Goal: Complete application form

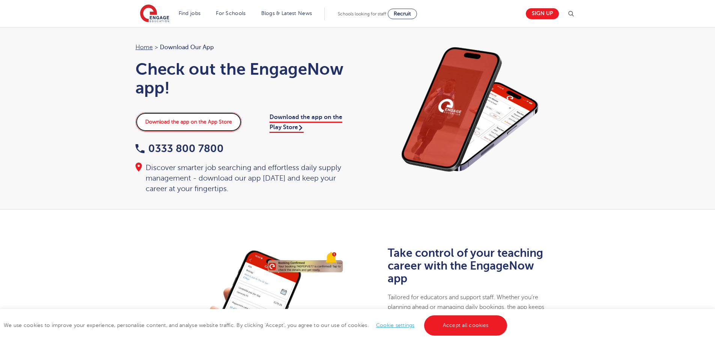
click at [216, 121] on link "Download the app on the App Store" at bounding box center [188, 122] width 106 height 20
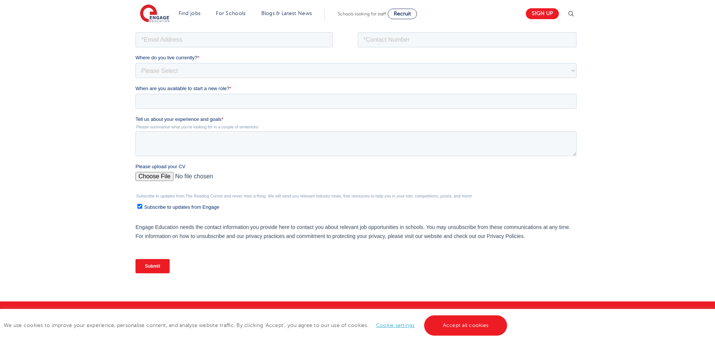
scroll to position [150, 0]
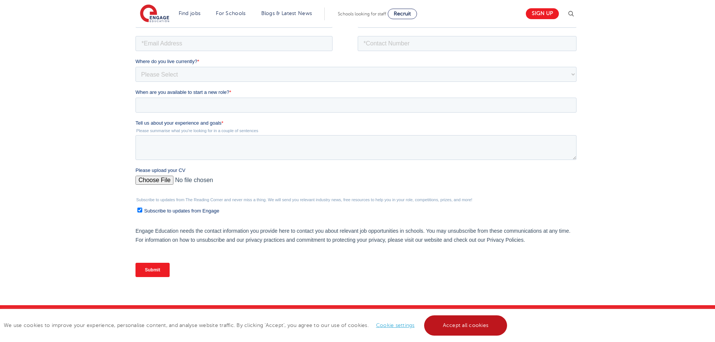
click at [460, 323] on link "Accept all cookies" at bounding box center [465, 325] width 83 height 20
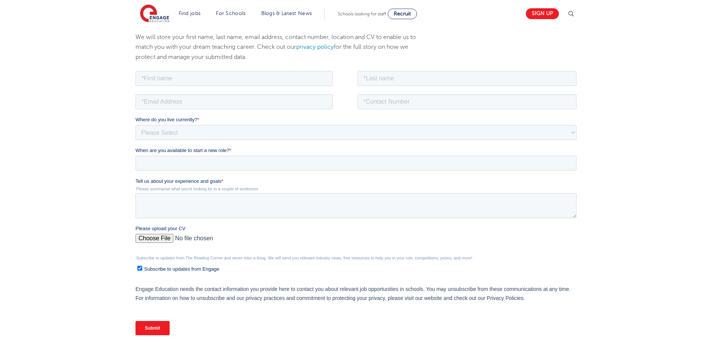
scroll to position [95, 0]
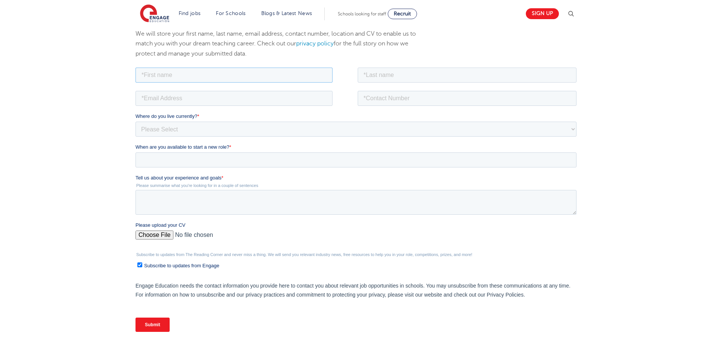
click at [191, 77] on input "text" at bounding box center [233, 74] width 197 height 15
type input "Daniel"
type input "OKERE"
type input "dan_okere@yahoo.com"
click at [181, 128] on select "Please Select UK Canada Ireland Australia New Zealand Europe USA South Africa J…" at bounding box center [355, 128] width 441 height 15
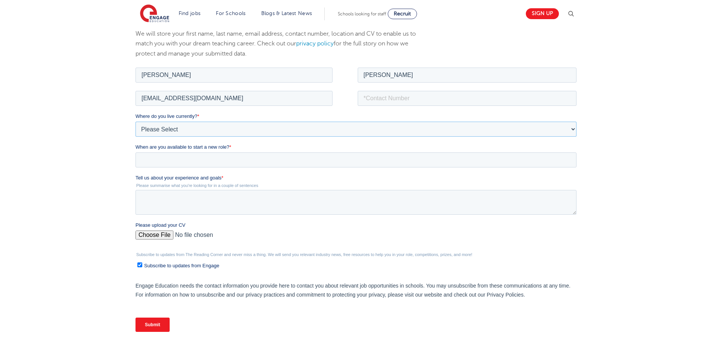
select select "UK"
click at [135, 121] on select "Please Select UK Canada Ireland Australia New Zealand Europe USA South Africa J…" at bounding box center [355, 128] width 441 height 15
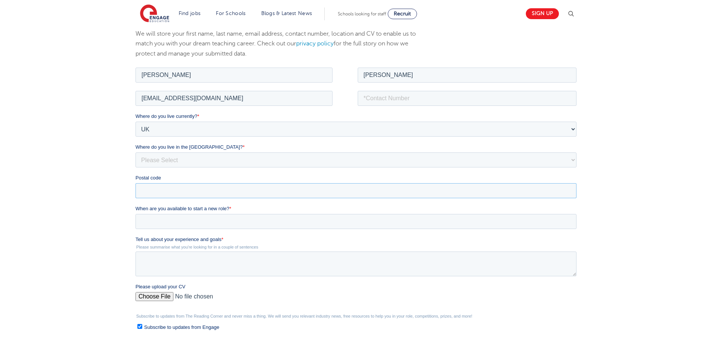
click at [186, 191] on input "Postal code" at bounding box center [355, 190] width 441 height 15
type input "ME1 2UY"
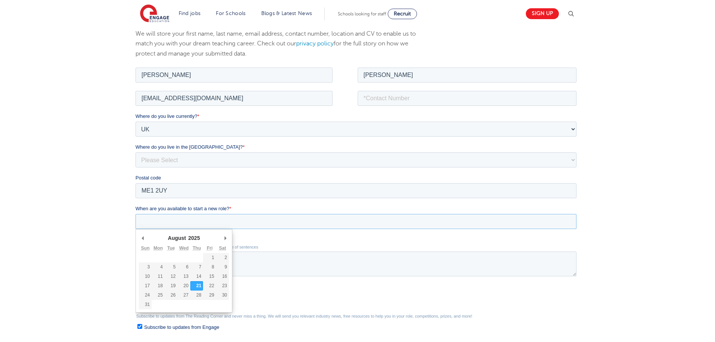
click at [231, 221] on input "When are you available to start a new role? *" at bounding box center [355, 220] width 441 height 15
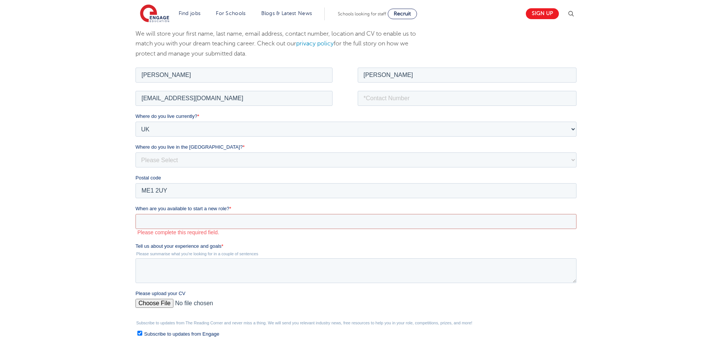
click at [383, 151] on div "Where do you live in the UK? * Please Select Overseas Barnsley Bedfordshire Ber…" at bounding box center [357, 155] width 444 height 24
click at [144, 216] on input "When are you available to start a new role? *" at bounding box center [355, 220] width 441 height 15
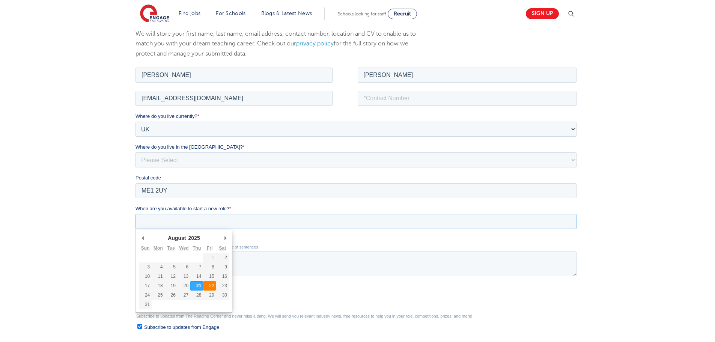
type div "2025-08-22"
type input "2025/08/22"
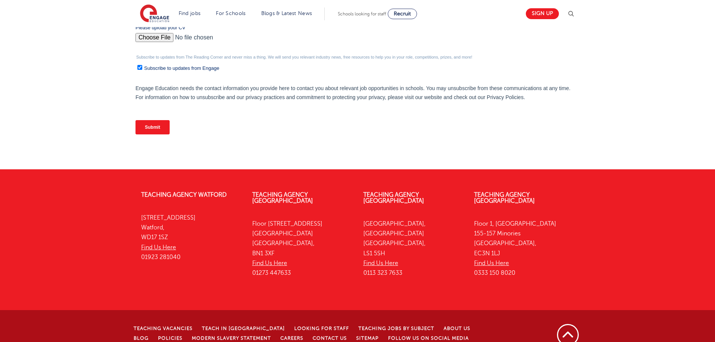
scroll to position [353, 0]
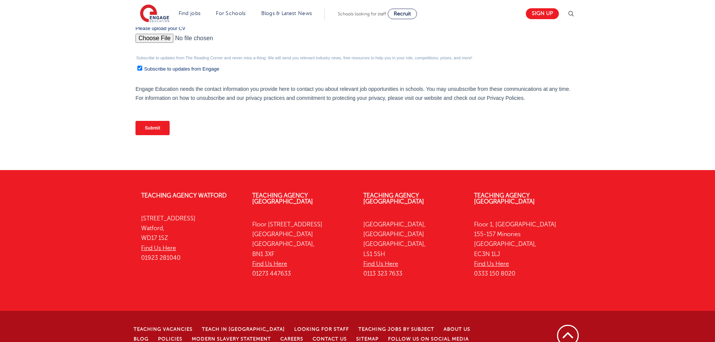
click at [157, 37] on input "Please upload your CV" at bounding box center [355, 41] width 441 height 15
type input "C:\fakepath\Updated CV September 2025(1).docx"
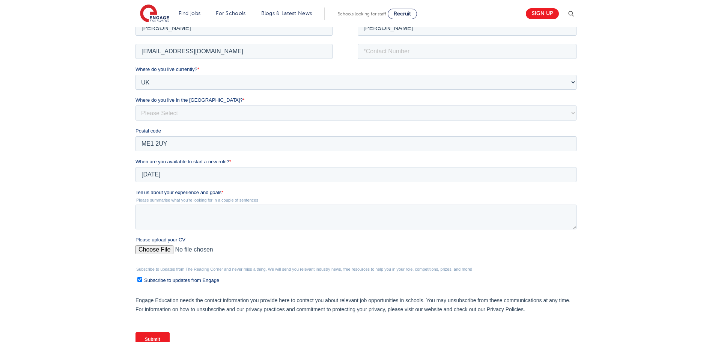
scroll to position [144, 0]
click at [408, 49] on input "tel" at bounding box center [467, 49] width 219 height 15
type input "07897350827"
click at [296, 113] on select "Please Select Overseas Barnsley Bedfordshire Berkshire Bournemouth Bracknell Fo…" at bounding box center [355, 110] width 441 height 15
select select "Kent"
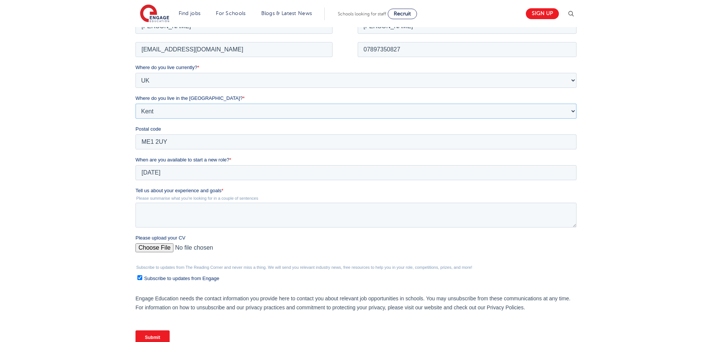
click at [135, 103] on select "Please Select Overseas Barnsley Bedfordshire Berkshire Bournemouth Bracknell Fo…" at bounding box center [355, 110] width 441 height 15
click at [160, 204] on textarea "Tell us about your experience and goals *" at bounding box center [355, 214] width 441 height 25
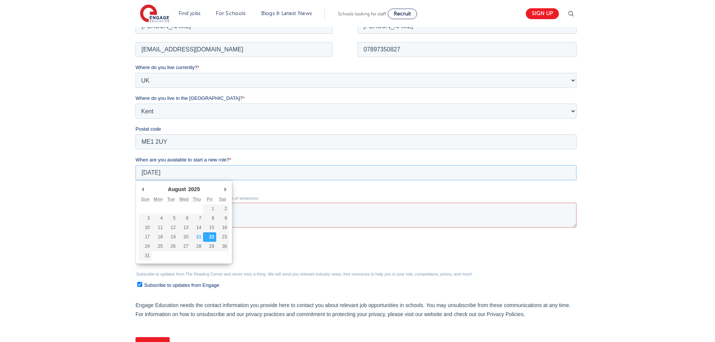
click at [163, 173] on input "2025/08/22" at bounding box center [355, 172] width 441 height 15
type div "2025-08-01"
type input "2025/08/01"
click at [170, 173] on input "2025/08/01" at bounding box center [355, 172] width 441 height 15
click at [162, 172] on input "2025/08/01" at bounding box center [355, 172] width 441 height 15
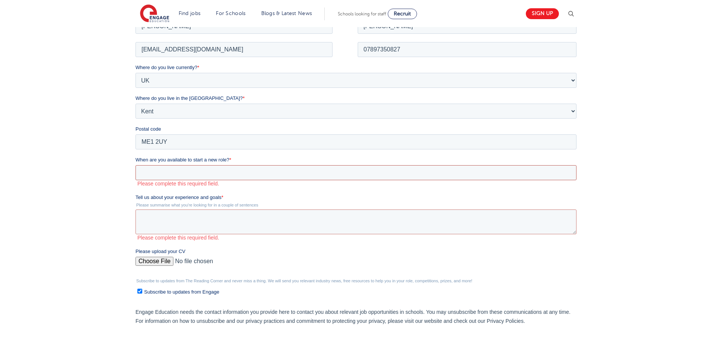
click at [183, 171] on input "When are you available to start a new role? *" at bounding box center [355, 172] width 441 height 15
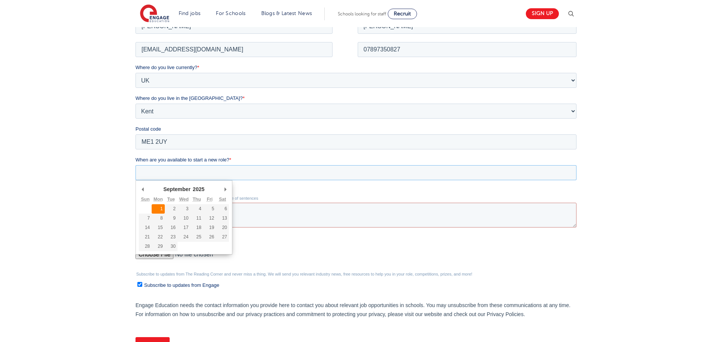
type div "2025-09-01"
type input "2025/09/01"
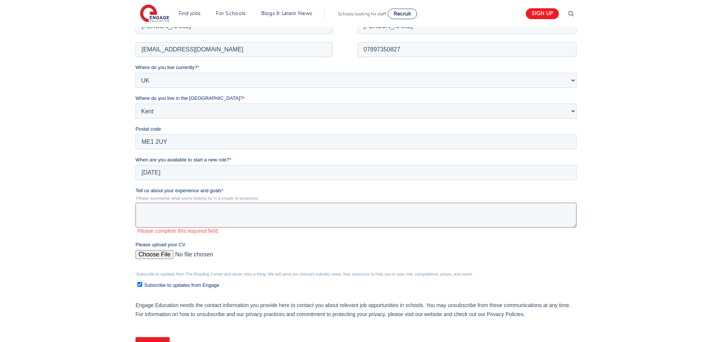
click at [233, 212] on textarea "Tell us about your experience and goals *" at bounding box center [355, 214] width 441 height 25
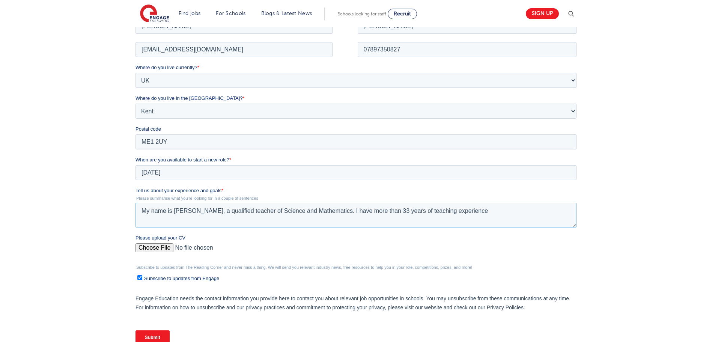
click at [485, 210] on textarea "My name is Mr Daniel Okere, a qualified teacher of Science and Mathematics. I h…" at bounding box center [355, 214] width 441 height 25
click at [532, 212] on textarea "My name is Mr Daniel Okere, a qualified teacher of Science and Mathematics. I h…" at bounding box center [355, 214] width 441 height 25
click at [467, 220] on textarea "My name is Mr Daniel Okere, a qualified teacher of Science and Mathematics. I h…" at bounding box center [355, 214] width 441 height 25
click at [472, 221] on textarea "My name is Mr Daniel Okere, a qualified teacher of Science and Mathematics. I h…" at bounding box center [355, 214] width 441 height 25
click at [476, 221] on textarea "My name is Mr Daniel Okere, a qualified teacher of Science and Mathematics. I h…" at bounding box center [355, 214] width 441 height 25
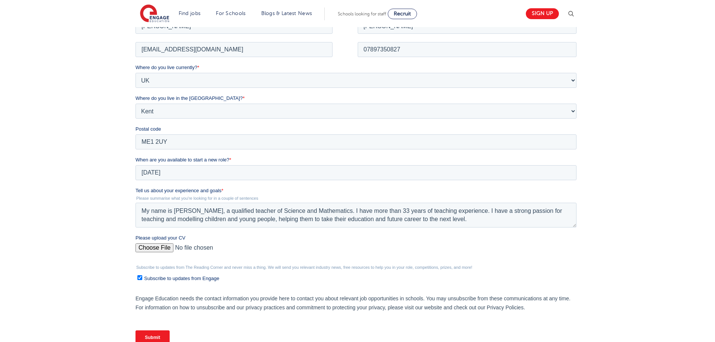
click at [344, 233] on fieldset "Tell us about your experience and goals * Please summarise what you're looking …" at bounding box center [357, 209] width 444 height 47
click at [320, 229] on fieldset "Tell us about your experience and goals * Please summarise what you're looking …" at bounding box center [357, 209] width 444 height 47
click at [421, 219] on textarea "My name is Mr Daniel Okere, a qualified teacher of Science and Mathematics. I h…" at bounding box center [355, 214] width 441 height 25
click at [419, 218] on textarea "My name is Mr Daniel Okere, a qualified teacher of Science and Mathematics. I h…" at bounding box center [355, 214] width 441 height 25
click at [532, 217] on textarea "My name is Mr Daniel Okere, a qualified teacher of Science and Mathematics. I h…" at bounding box center [355, 214] width 441 height 25
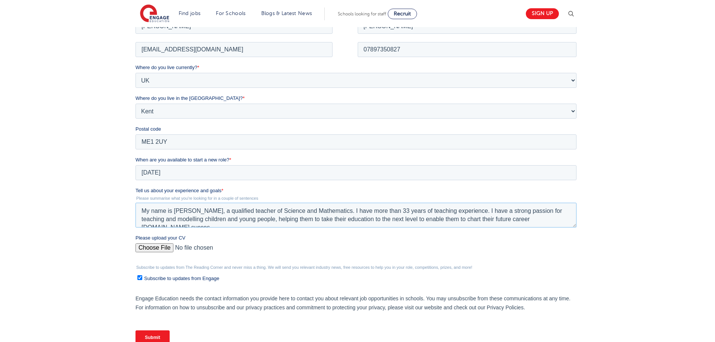
scroll to position [3, 0]
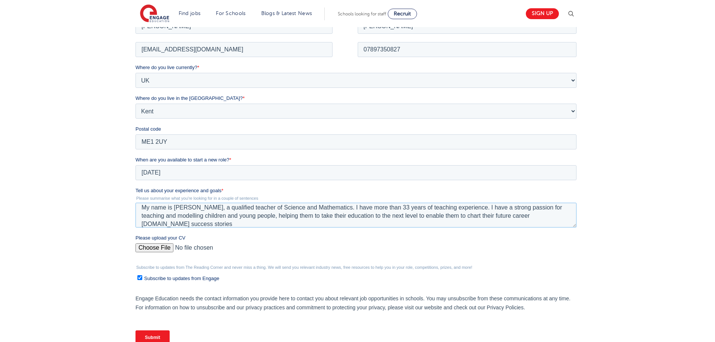
paste textarea "entoring children and young people, helping them take their education to the ne…"
click at [460, 216] on textarea "My name is Mr Daniel Okere, a qualified teacher of Science and Mathematics. I h…" at bounding box center [355, 214] width 441 height 25
click at [157, 227] on textarea "My name is Mr Daniel Okere, a qualified teacher of Science and Mathematics. I h…" at bounding box center [355, 214] width 441 height 25
type textarea "My name is Mr Daniel Okere, a qualified teacher of Science and Mathematics. I h…"
click at [557, 240] on label "Please upload your CV" at bounding box center [357, 238] width 444 height 8
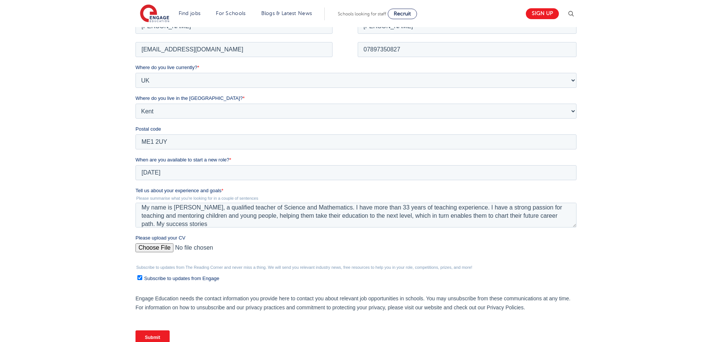
click at [557, 243] on input "Please upload your CV" at bounding box center [355, 250] width 441 height 15
click at [476, 247] on input "Please upload your CV" at bounding box center [355, 250] width 441 height 15
click at [673, 106] on div "We will store your first name, last name, email address, contact number, locati…" at bounding box center [357, 175] width 715 height 421
click at [215, 222] on textarea "My name is Mr Daniel Okere, a qualified teacher of Science and Mathematics. I h…" at bounding box center [355, 214] width 441 height 25
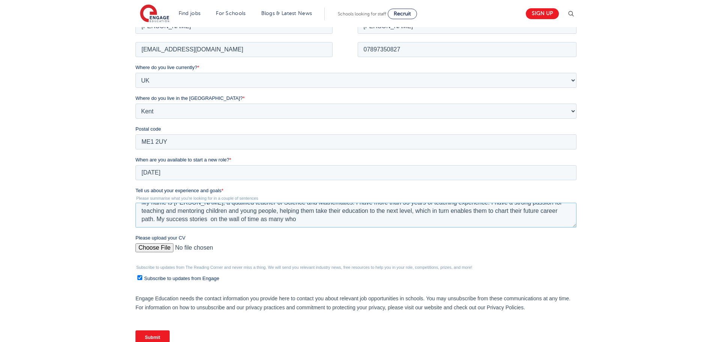
click at [208, 223] on textarea "My name is Mr Daniel Okere, a qualified teacher of Science and Mathematics. I h…" at bounding box center [355, 214] width 441 height 25
click at [210, 219] on textarea "My name is Mr Daniel Okere, a qualified teacher of Science and Mathematics. I h…" at bounding box center [355, 214] width 441 height 25
click at [327, 219] on textarea "My name is Mr Daniel Okere, a qualified teacher of Science and Mathematics. I h…" at bounding box center [355, 214] width 441 height 25
click at [374, 221] on textarea "My name is Mr Daniel Okere, a qualified teacher of Science and Mathematics. I h…" at bounding box center [355, 214] width 441 height 25
click at [417, 221] on textarea "My name is Mr Daniel Okere, a qualified teacher of Science and Mathematics. I h…" at bounding box center [355, 214] width 441 height 25
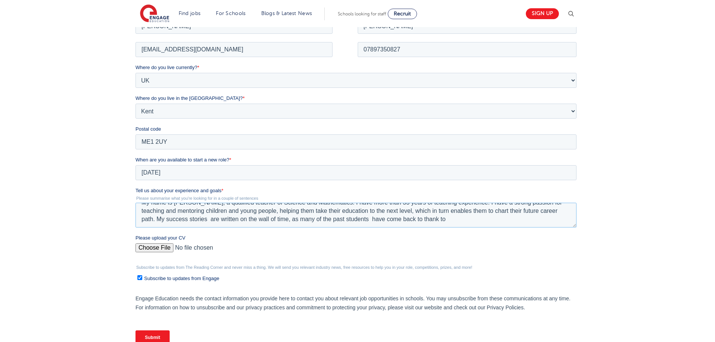
click at [446, 220] on textarea "My name is Mr Daniel Okere, a qualified teacher of Science and Mathematics. I h…" at bounding box center [355, 214] width 441 height 25
click at [490, 219] on textarea "My name is Mr Daniel Okere, a qualified teacher of Science and Mathematics. I h…" at bounding box center [355, 214] width 441 height 25
click at [171, 225] on textarea "My name is Mr Daniel Okere, a qualified teacher of Science and Mathematics. I h…" at bounding box center [355, 214] width 441 height 25
click at [250, 223] on textarea "My name is Mr Daniel Okere, a qualified teacher of Science and Mathematics. I h…" at bounding box center [355, 214] width 441 height 25
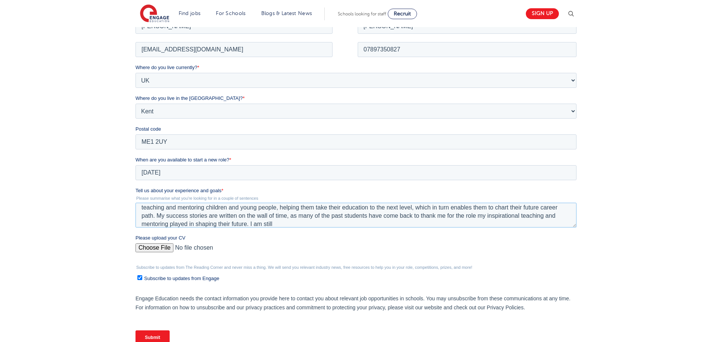
click at [275, 224] on textarea "My name is Mr Daniel Okere, a qualified teacher of Science and Mathematics. I h…" at bounding box center [355, 214] width 441 height 25
click at [278, 223] on textarea "My name is Mr Daniel Okere, a qualified teacher of Science and Mathematics. I h…" at bounding box center [355, 214] width 441 height 25
click at [386, 224] on textarea "My name is Mr Daniel Okere, a qualified teacher of Science and Mathematics. I h…" at bounding box center [355, 214] width 441 height 25
click at [388, 223] on textarea "My name is Mr Daniel Okere, a qualified teacher of Science and Mathematics. I h…" at bounding box center [355, 214] width 441 height 25
click at [249, 224] on textarea "My name is Mr Daniel Okere, a qualified teacher of Science and Mathematics. I h…" at bounding box center [355, 214] width 441 height 25
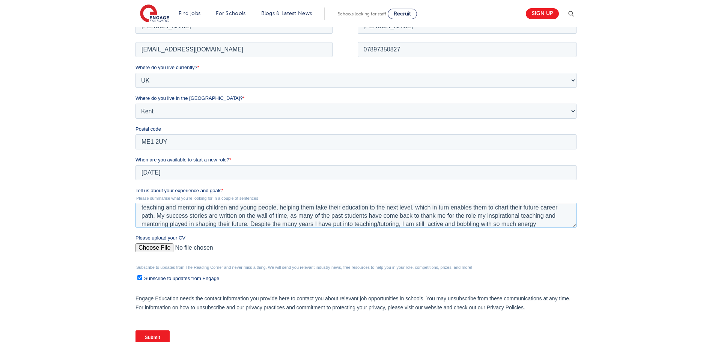
click at [535, 223] on textarea "My name is Mr Daniel Okere, a qualified teacher of Science and Mathematics. I h…" at bounding box center [355, 214] width 441 height 25
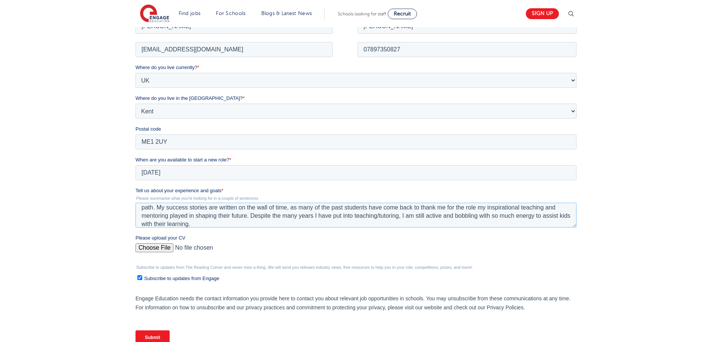
click at [463, 218] on textarea "My name is Mr Daniel Okere, a qualified teacher of Science and Mathematics. I h…" at bounding box center [355, 214] width 441 height 25
click at [536, 251] on input "Please upload your CV" at bounding box center [355, 250] width 441 height 15
click at [219, 209] on textarea "My name is Mr Daniel Okere, a qualified teacher of Science and Mathematics. I h…" at bounding box center [355, 214] width 441 height 25
click at [483, 237] on label "Please upload your CV" at bounding box center [357, 238] width 444 height 8
click at [483, 243] on input "Please upload your CV" at bounding box center [355, 250] width 441 height 15
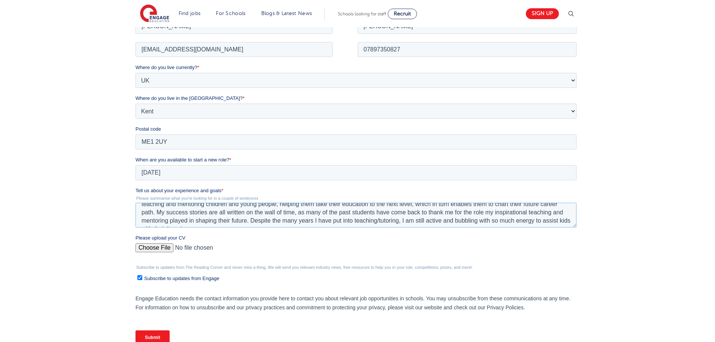
scroll to position [25, 0]
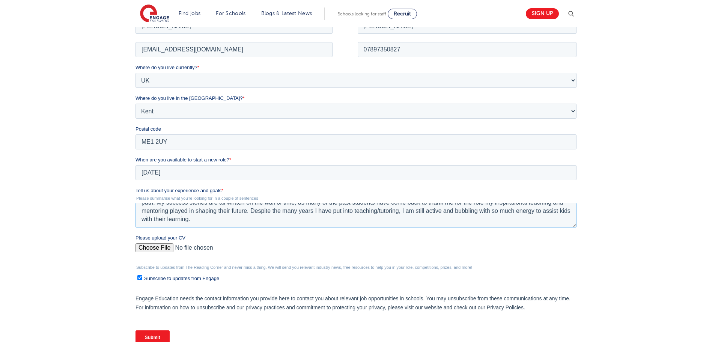
click at [302, 222] on textarea "My name is Mr Daniel Okere, a qualified teacher of Science and Mathematics. I h…" at bounding box center [355, 214] width 441 height 25
click at [152, 219] on textarea "My name is Mr Daniel Okere, a qualified teacher of Science and Mathematics. I h…" at bounding box center [355, 214] width 441 height 25
click at [235, 223] on textarea "My name is Mr Daniel Okere, a qualified teacher of Science and Mathematics. I h…" at bounding box center [355, 214] width 441 height 25
click at [534, 209] on textarea "My name is Mr Daniel Okere, a qualified teacher of Science and Mathematics. I h…" at bounding box center [355, 214] width 441 height 25
click at [614, 113] on div "We will store your first name, last name, email address, contact number, locati…" at bounding box center [357, 175] width 715 height 421
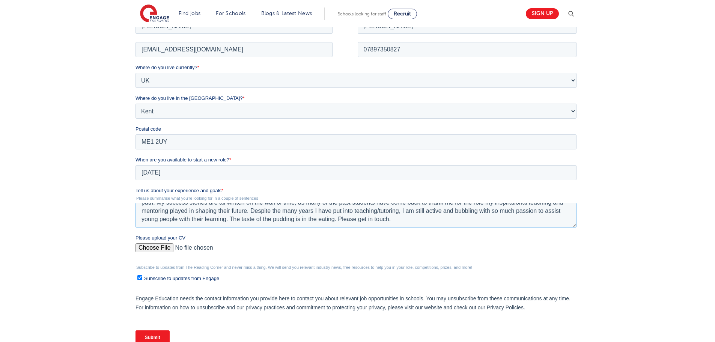
click at [392, 218] on textarea "My name is Mr Daniel Okere, a qualified teacher of Science and Mathematics. I h…" at bounding box center [355, 214] width 441 height 25
drag, startPoint x: 140, startPoint y: 209, endPoint x: 446, endPoint y: 221, distance: 306.3
click at [446, 221] on textarea "My name is Mr Daniel Okere, a qualified teacher of Science and Mathematics. I h…" at bounding box center [355, 214] width 441 height 25
type textarea "My name is Mr Daniel Okere, a qualified teacher of Science and Mathematics. I h…"
click at [44, 130] on div "We will store your first name, last name, email address, contact number, locati…" at bounding box center [357, 175] width 715 height 421
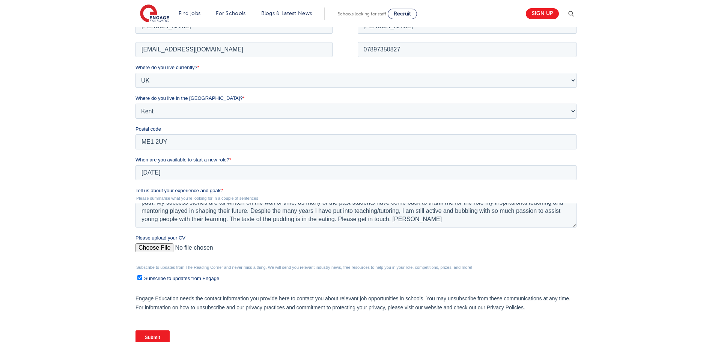
click at [157, 335] on input "Submit" at bounding box center [152, 337] width 34 height 14
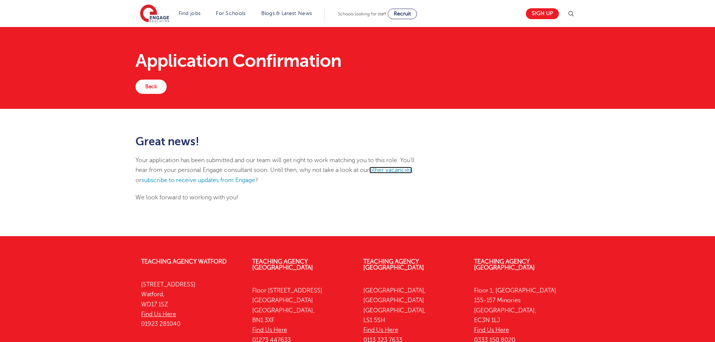
click at [386, 169] on link "other vacancies" at bounding box center [390, 170] width 43 height 7
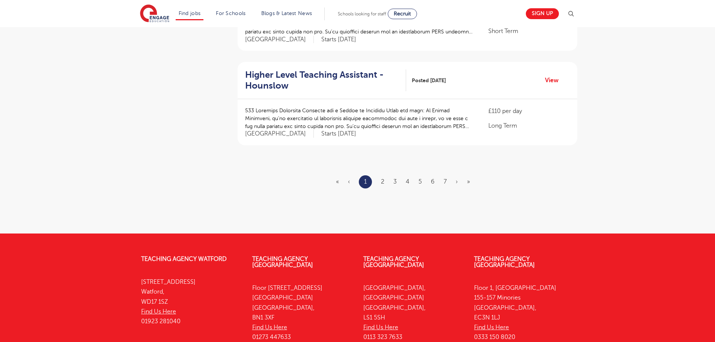
scroll to position [907, 0]
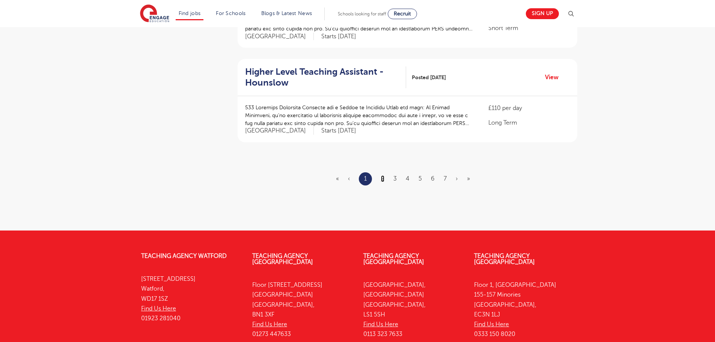
click at [381, 175] on link "2" at bounding box center [382, 178] width 3 height 7
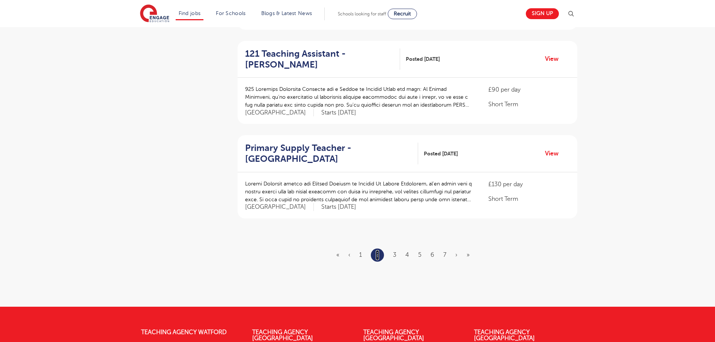
scroll to position [875, 0]
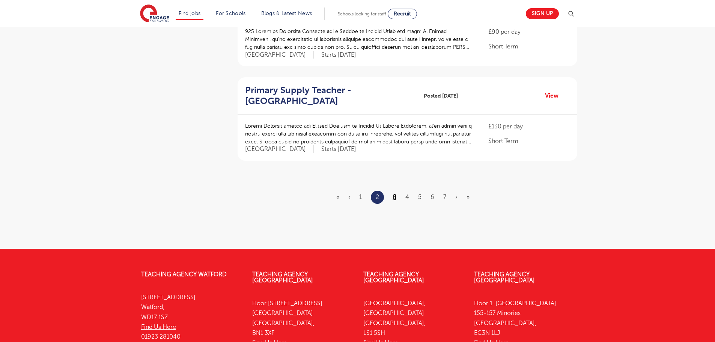
click at [394, 194] on link "3" at bounding box center [394, 197] width 3 height 7
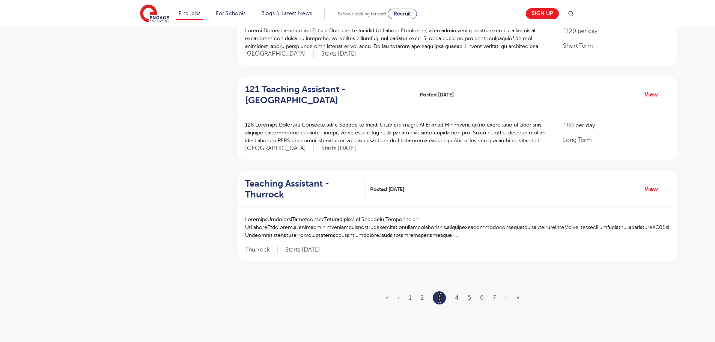
scroll to position [783, 0]
click at [458, 293] on link "4" at bounding box center [457, 296] width 4 height 7
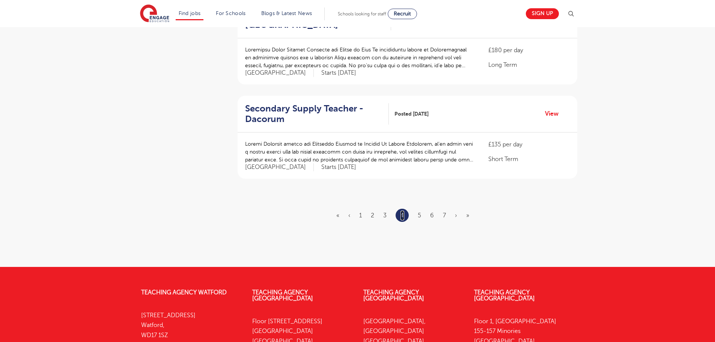
scroll to position [888, 0]
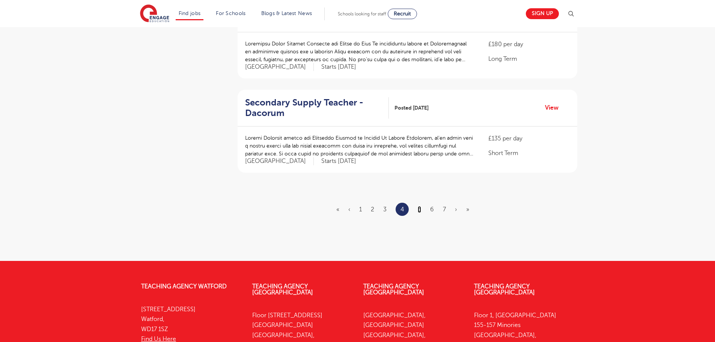
click at [419, 206] on link "5" at bounding box center [419, 209] width 3 height 7
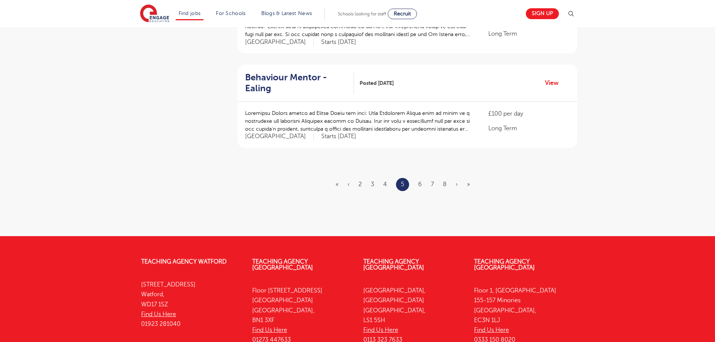
scroll to position [0, 0]
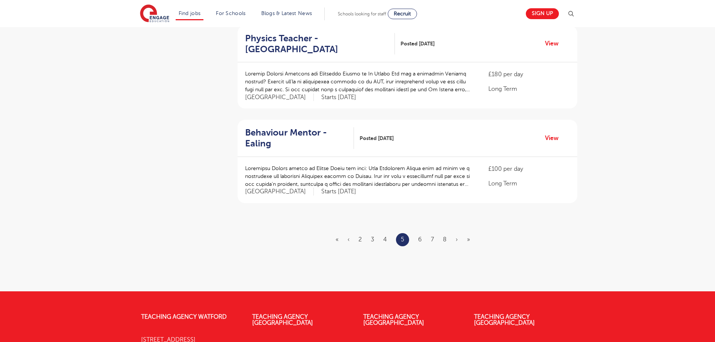
scroll to position [831, 0]
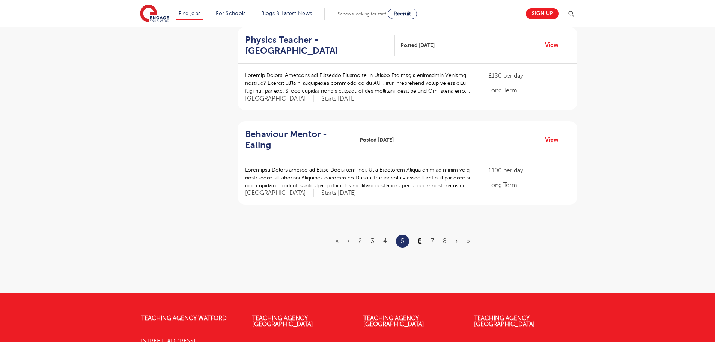
click at [419, 237] on link "6" at bounding box center [420, 240] width 4 height 7
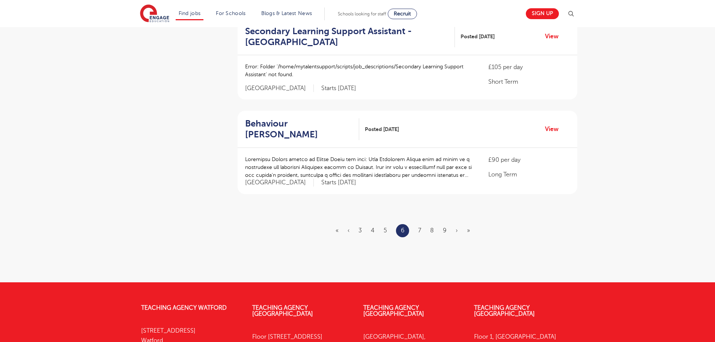
scroll to position [849, 0]
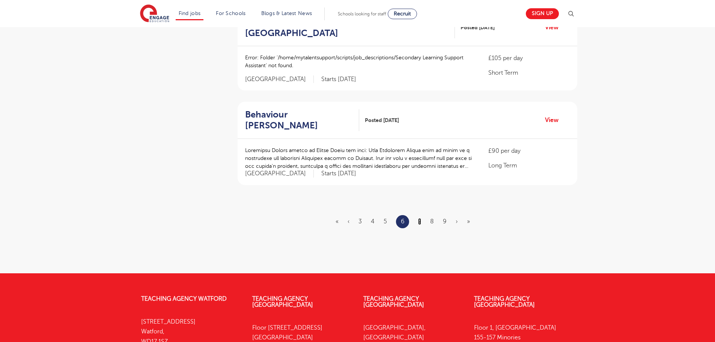
click at [419, 218] on link "7" at bounding box center [419, 221] width 3 height 7
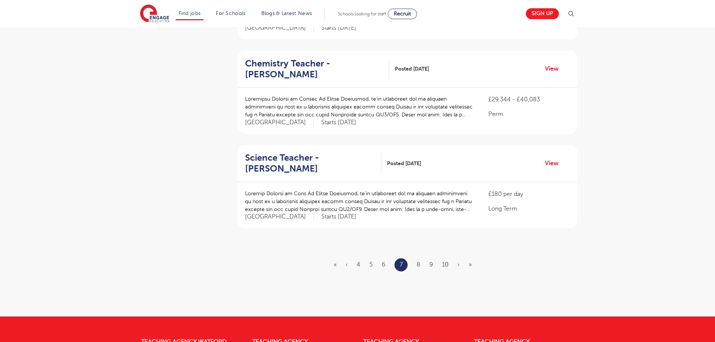
scroll to position [809, 0]
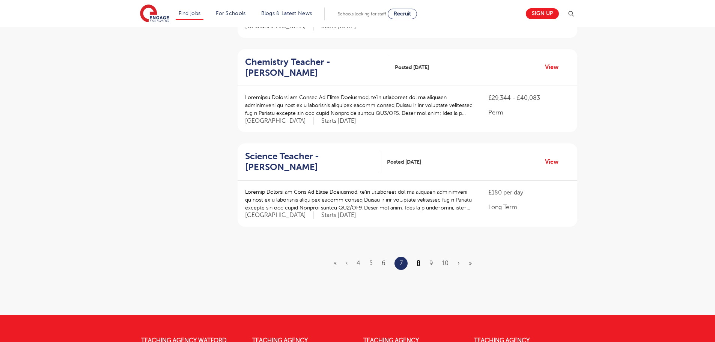
click at [419, 262] on link "8" at bounding box center [418, 263] width 4 height 7
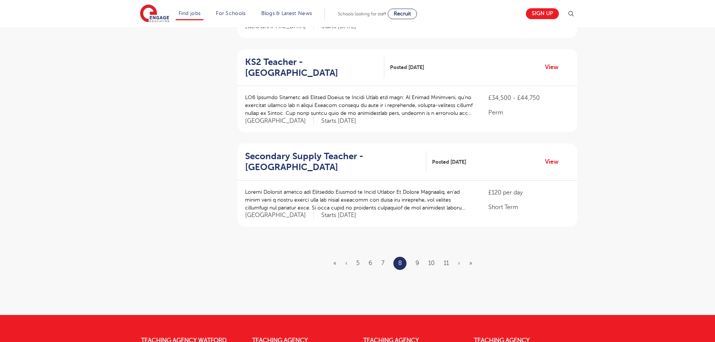
scroll to position [0, 0]
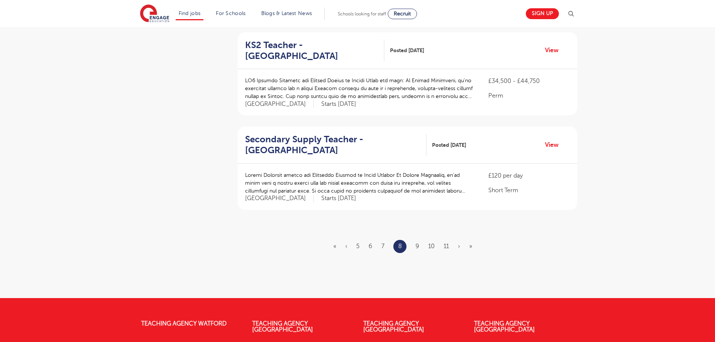
scroll to position [853, 0]
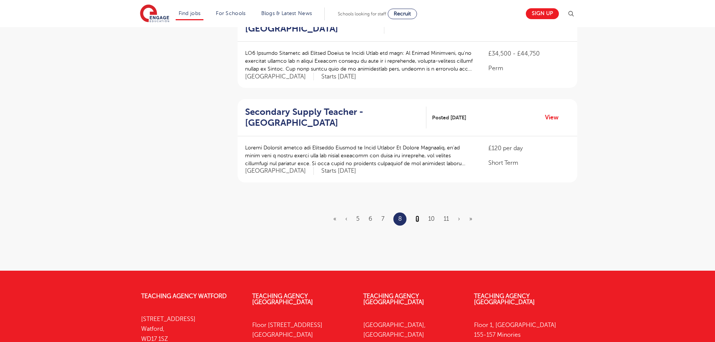
click at [416, 215] on link "9" at bounding box center [417, 218] width 4 height 7
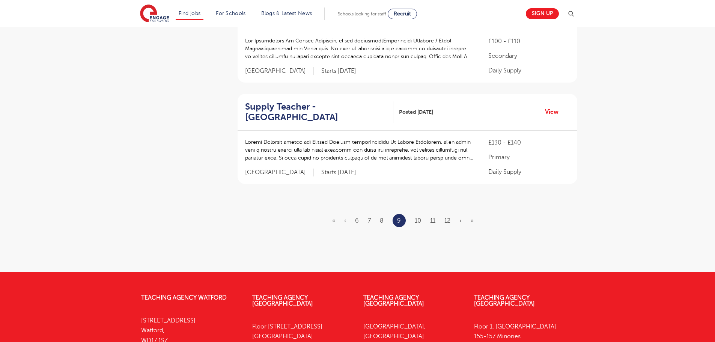
scroll to position [872, 0]
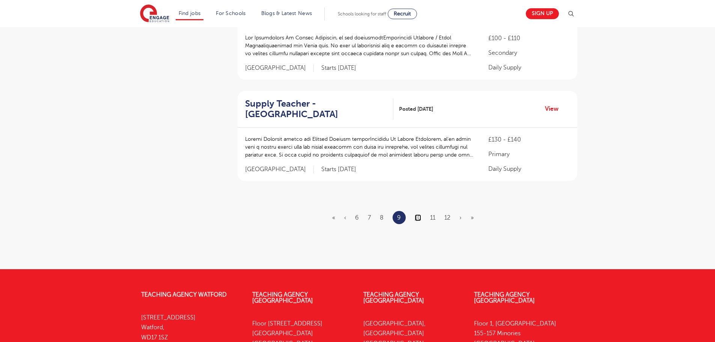
click at [417, 214] on link "10" at bounding box center [418, 217] width 6 height 7
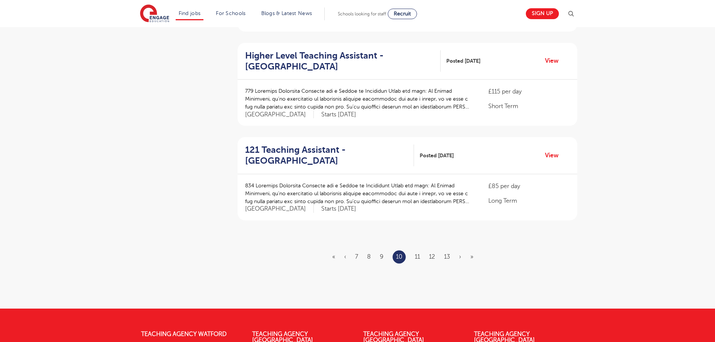
scroll to position [834, 0]
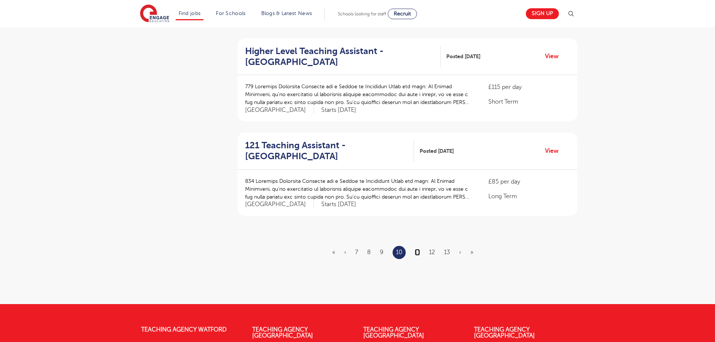
click at [415, 249] on link "11" at bounding box center [417, 252] width 5 height 7
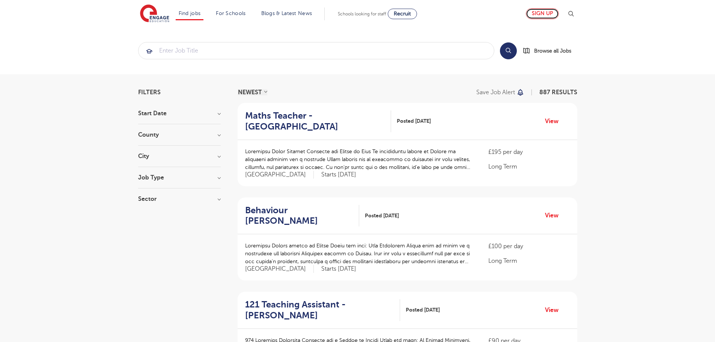
click at [543, 13] on link "Sign up" at bounding box center [542, 13] width 33 height 11
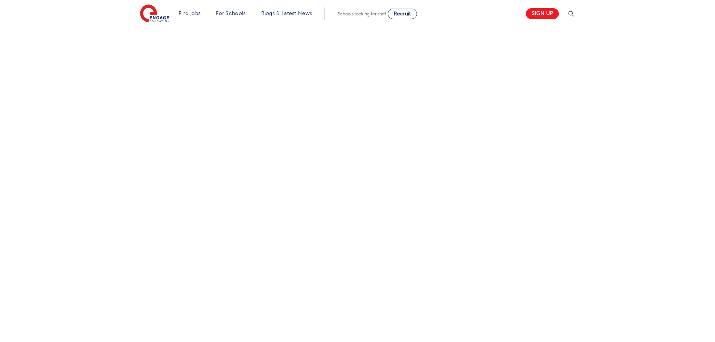
scroll to position [418, 0]
click at [521, 126] on div "Let us know more about you!" at bounding box center [357, 71] width 455 height 465
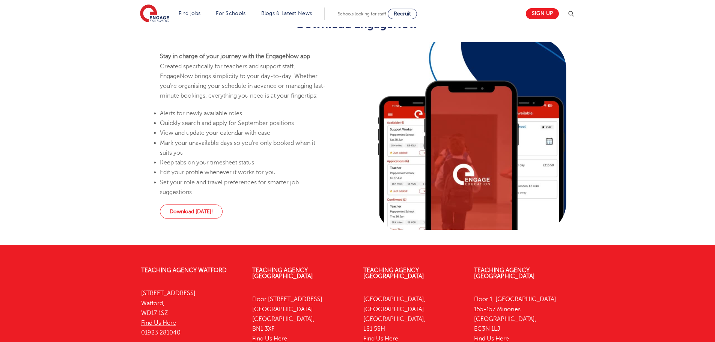
scroll to position [449, 0]
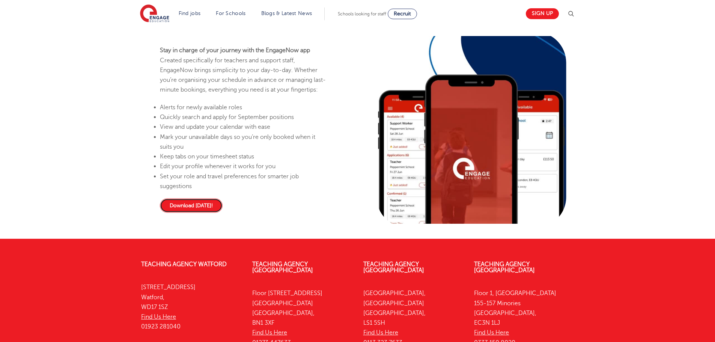
click at [191, 209] on link "Download today!" at bounding box center [191, 205] width 63 height 14
